Goal: Transaction & Acquisition: Download file/media

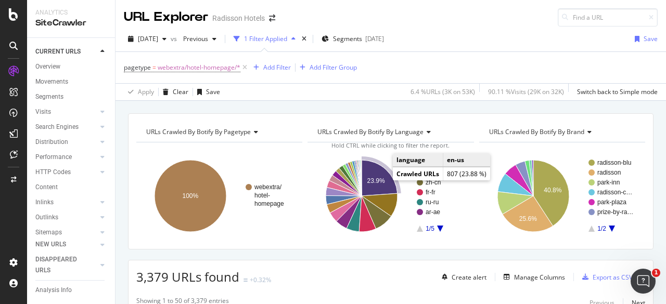
click at [372, 185] on icon "A chart." at bounding box center [379, 178] width 36 height 36
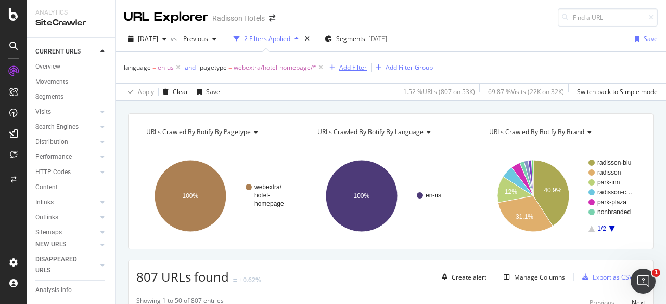
click at [354, 70] on div "Add Filter" at bounding box center [353, 67] width 28 height 9
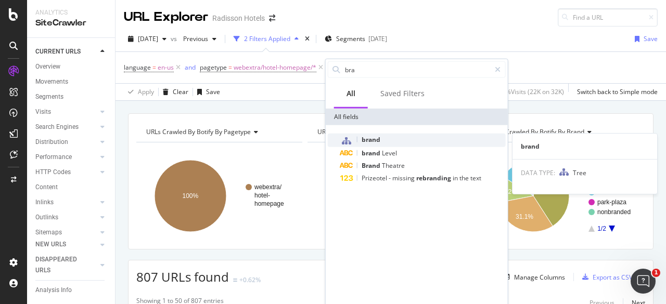
type input "bra"
click at [380, 142] on div "brand" at bounding box center [422, 141] width 165 height 14
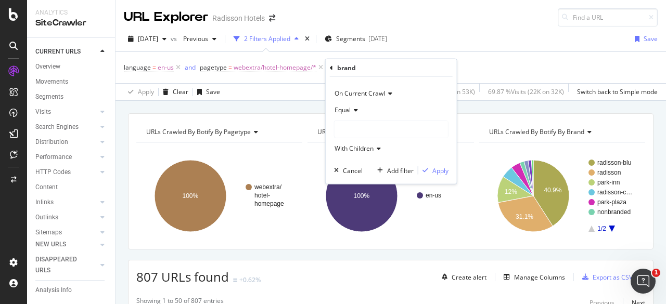
click at [350, 108] on icon at bounding box center [353, 110] width 7 height 6
click at [354, 146] on span "Not Equal" at bounding box center [353, 144] width 28 height 9
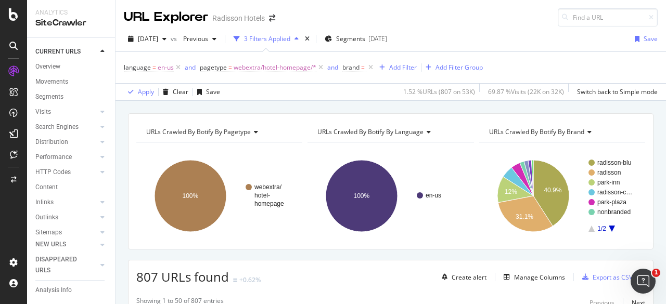
click at [603, 227] on rect "A chart." at bounding box center [611, 196] width 46 height 72
click at [608, 227] on rect "A chart." at bounding box center [611, 196] width 46 height 72
click at [608, 227] on icon "A chart." at bounding box center [611, 229] width 6 height 6
click at [588, 230] on icon "A chart." at bounding box center [591, 229] width 6 height 6
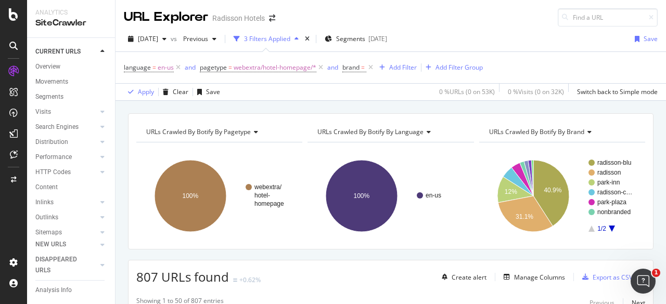
click at [608, 227] on icon "A chart." at bounding box center [611, 229] width 6 height 6
click at [370, 66] on icon at bounding box center [370, 67] width 9 height 10
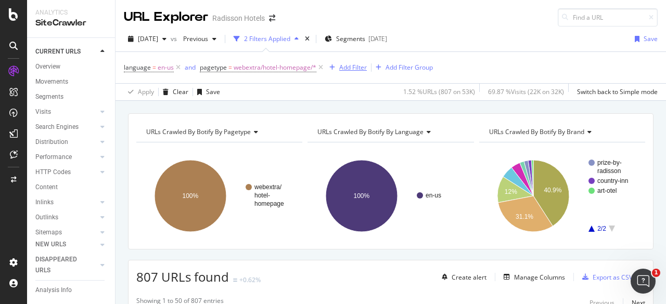
click at [345, 67] on div "Add Filter" at bounding box center [353, 67] width 28 height 9
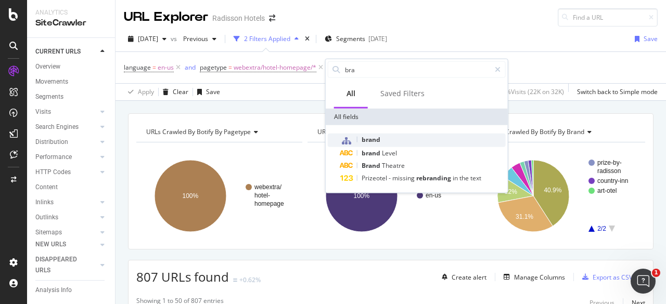
click at [372, 142] on span "brand" at bounding box center [370, 139] width 19 height 9
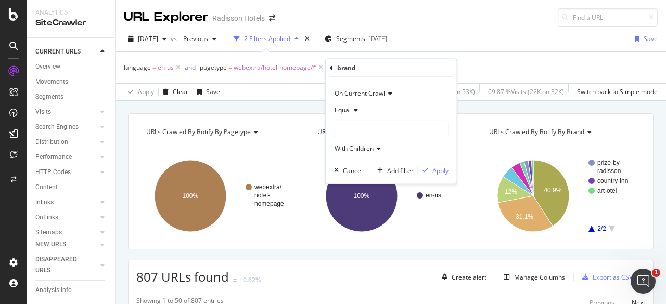
click at [353, 110] on icon at bounding box center [353, 110] width 7 height 6
click at [354, 146] on span "Not Equal" at bounding box center [353, 144] width 28 height 9
click at [373, 133] on div at bounding box center [390, 129] width 113 height 17
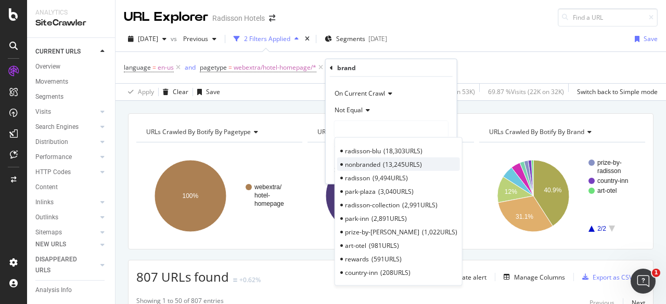
click at [372, 161] on span "nonbranded" at bounding box center [362, 164] width 35 height 9
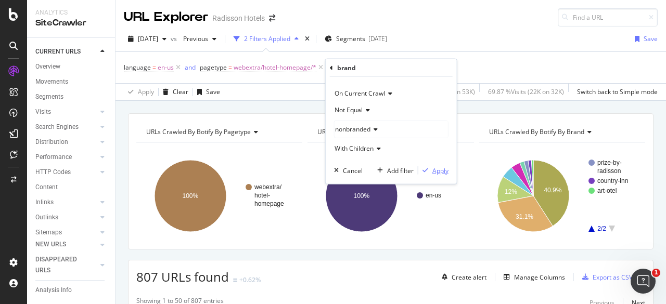
click at [429, 171] on div "button" at bounding box center [425, 170] width 14 height 6
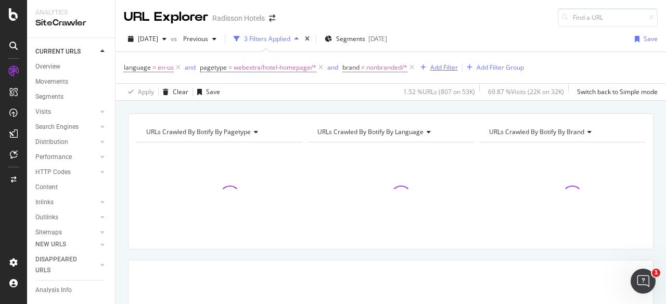
click at [442, 68] on div "Add Filter" at bounding box center [444, 67] width 28 height 9
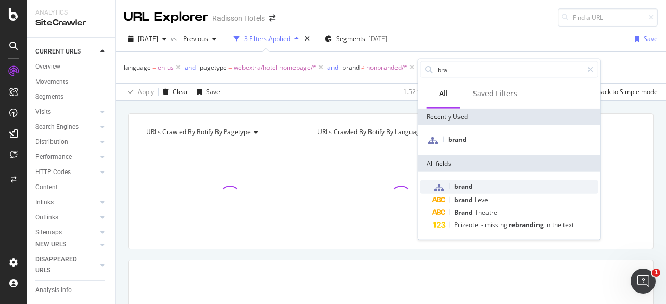
click at [468, 186] on span "brand" at bounding box center [463, 186] width 19 height 9
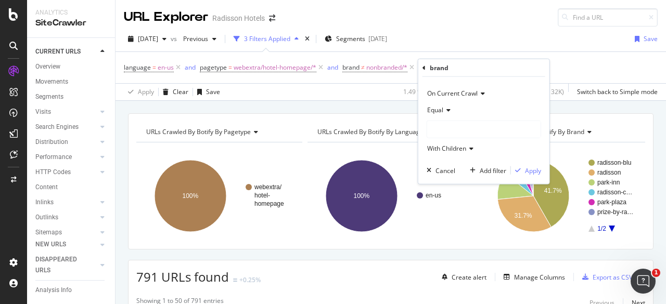
click at [443, 111] on icon at bounding box center [446, 110] width 7 height 6
click at [446, 145] on span "Not Equal" at bounding box center [446, 144] width 28 height 9
click at [453, 134] on div at bounding box center [483, 129] width 113 height 17
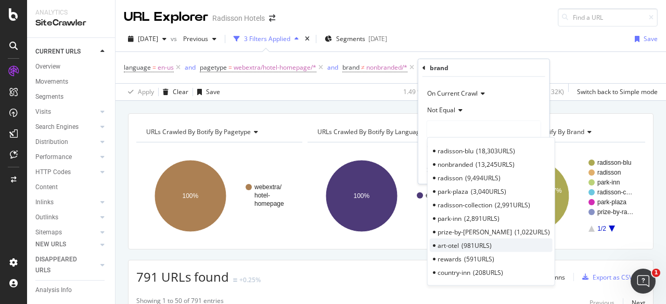
click at [465, 246] on span "981 URLS" at bounding box center [476, 245] width 30 height 9
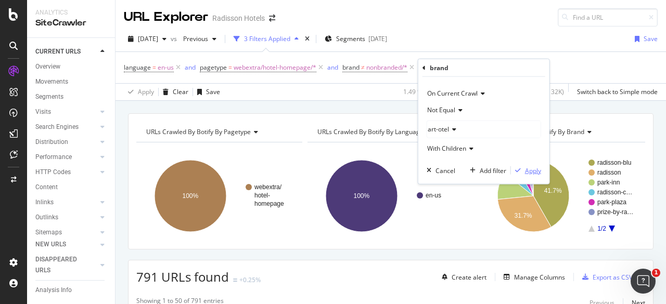
click at [528, 170] on div "Apply" at bounding box center [533, 170] width 16 height 9
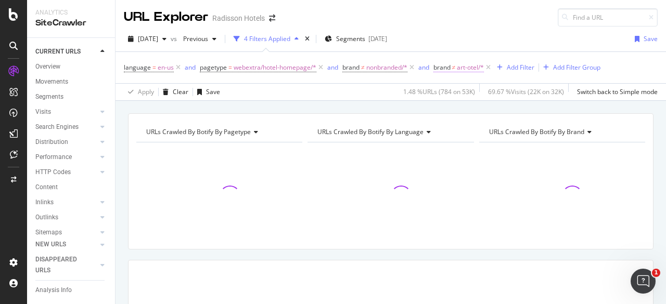
click at [449, 69] on span "brand" at bounding box center [441, 67] width 17 height 9
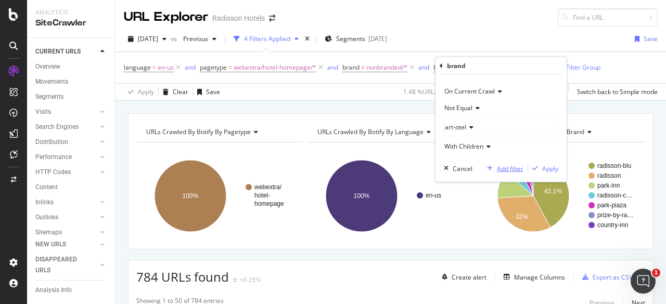
click at [500, 171] on div "Add filter" at bounding box center [510, 168] width 27 height 9
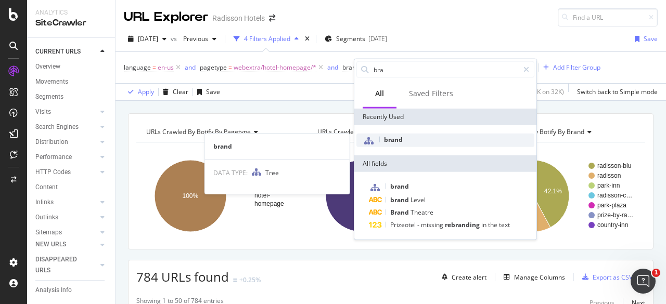
click at [398, 140] on span "brand" at bounding box center [393, 139] width 19 height 9
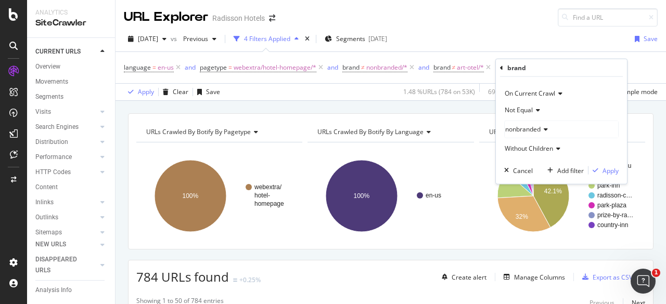
click at [546, 131] on icon at bounding box center [543, 129] width 7 height 6
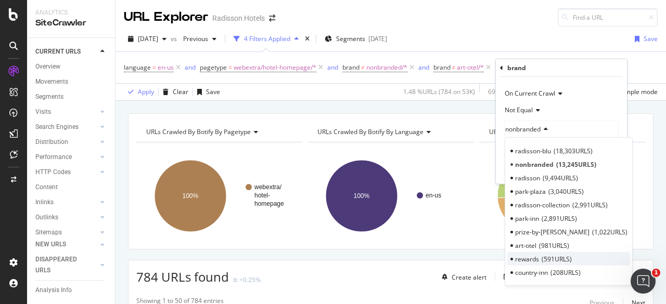
click at [537, 258] on span "rewards" at bounding box center [527, 258] width 24 height 9
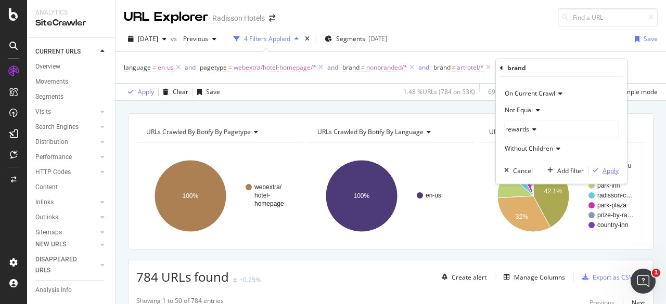
click at [606, 173] on div "Apply" at bounding box center [610, 170] width 16 height 9
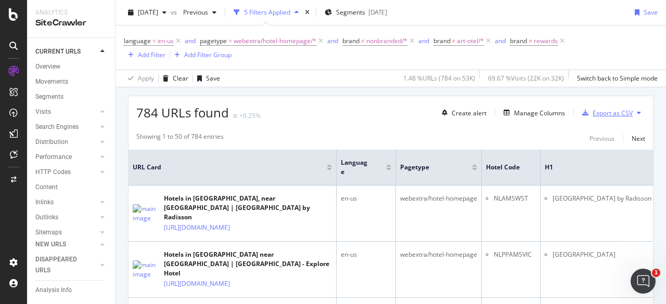
click at [603, 111] on div "Export as CSV" at bounding box center [612, 113] width 40 height 9
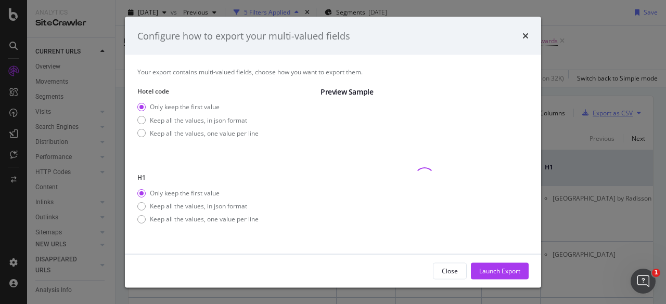
scroll to position [57, 0]
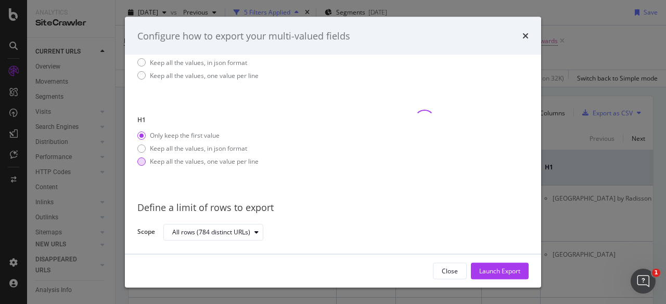
click at [141, 163] on div "modal" at bounding box center [141, 162] width 8 height 8
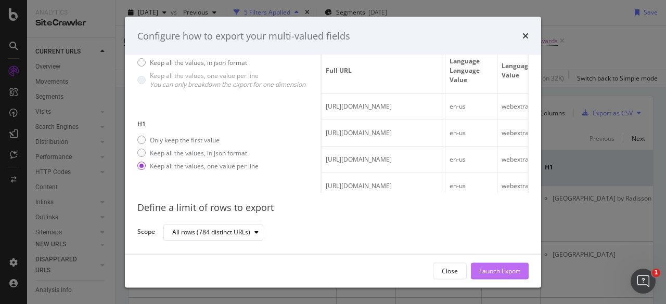
click at [498, 274] on div "Launch Export" at bounding box center [499, 270] width 41 height 9
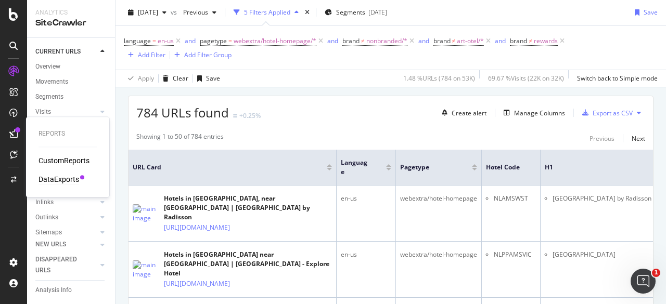
click at [58, 180] on div "DataExports" at bounding box center [58, 179] width 41 height 10
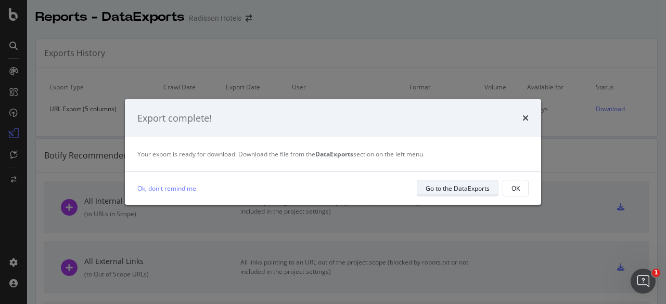
click at [454, 187] on div "Go to the DataExports" at bounding box center [457, 188] width 64 height 9
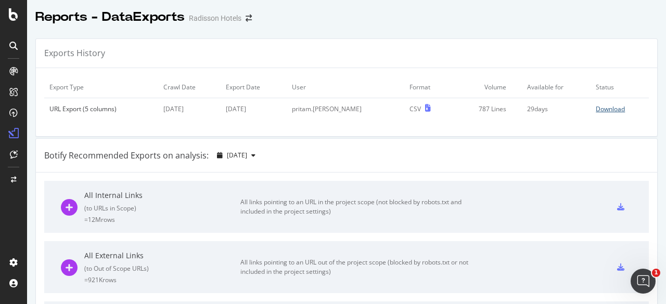
click at [595, 108] on div "Download" at bounding box center [609, 109] width 29 height 9
